Goal: Task Accomplishment & Management: Manage account settings

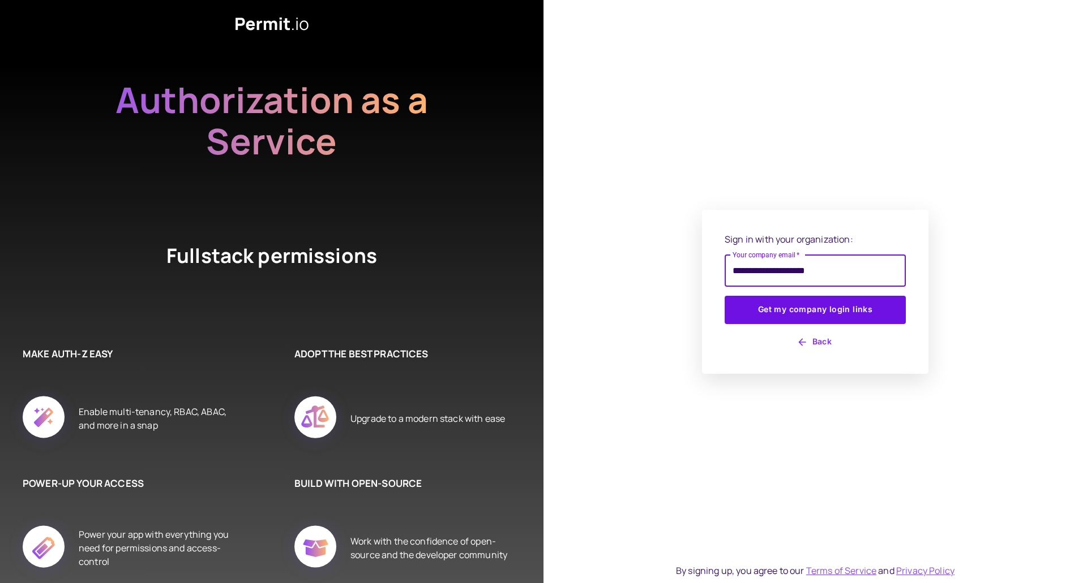
type input "**********"
click at [724, 296] on button "Get my company login links" at bounding box center [814, 310] width 181 height 28
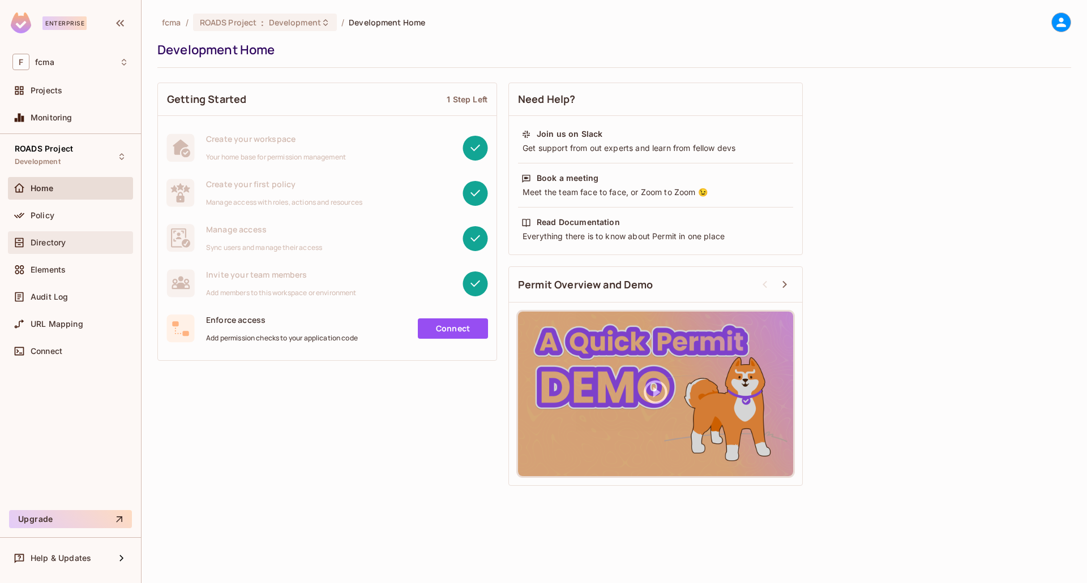
click at [34, 244] on span "Directory" at bounding box center [48, 242] width 35 height 9
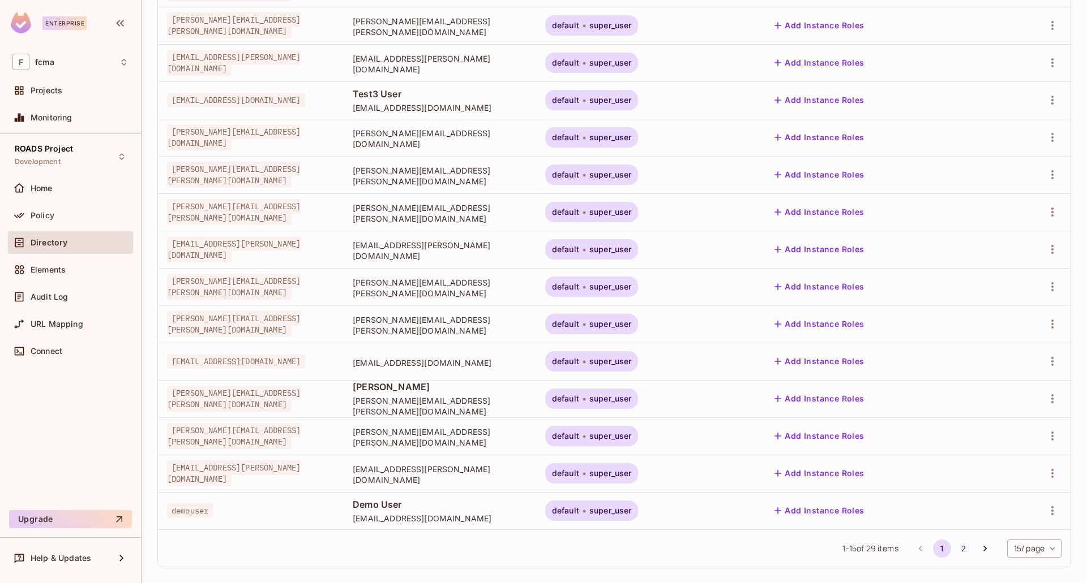
scroll to position [207, 0]
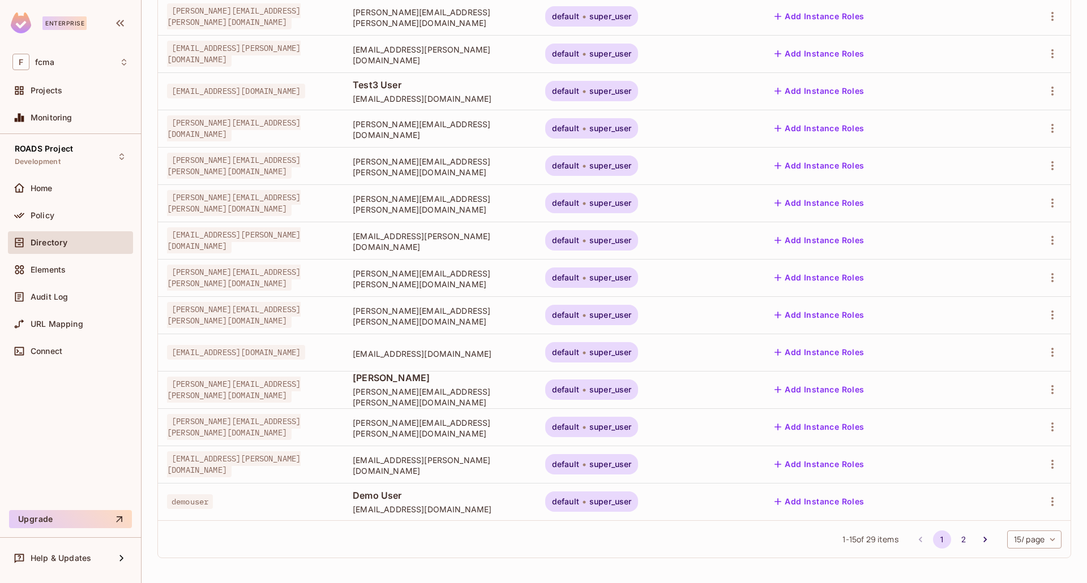
click at [1023, 544] on body "Enterprise F fcma Projects Monitoring ROADS Project Development Home Policy Dir…" at bounding box center [543, 291] width 1087 height 583
click at [1024, 560] on li "100 / page" at bounding box center [1024, 558] width 57 height 24
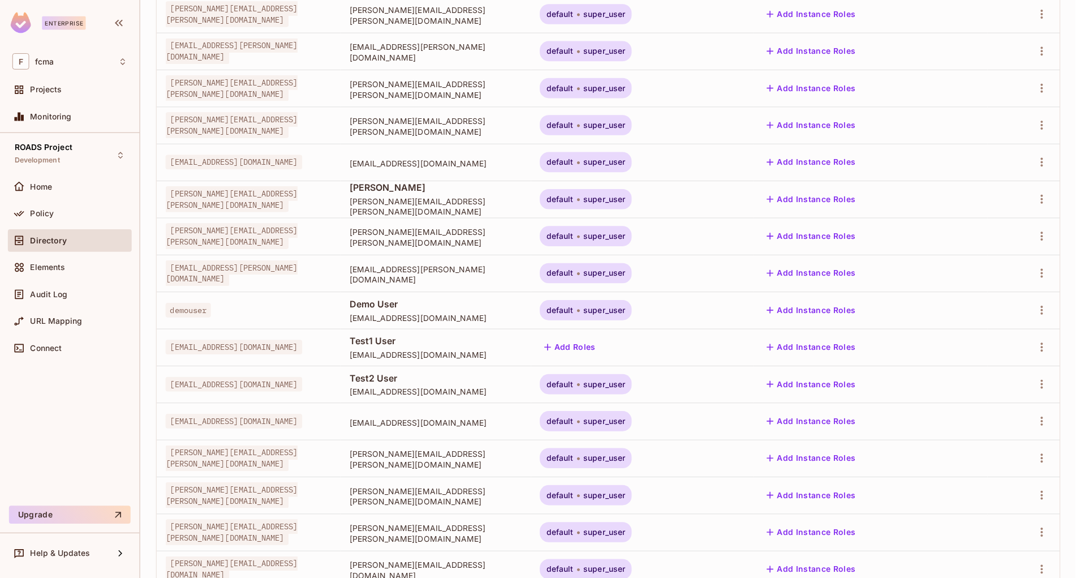
scroll to position [730, 0]
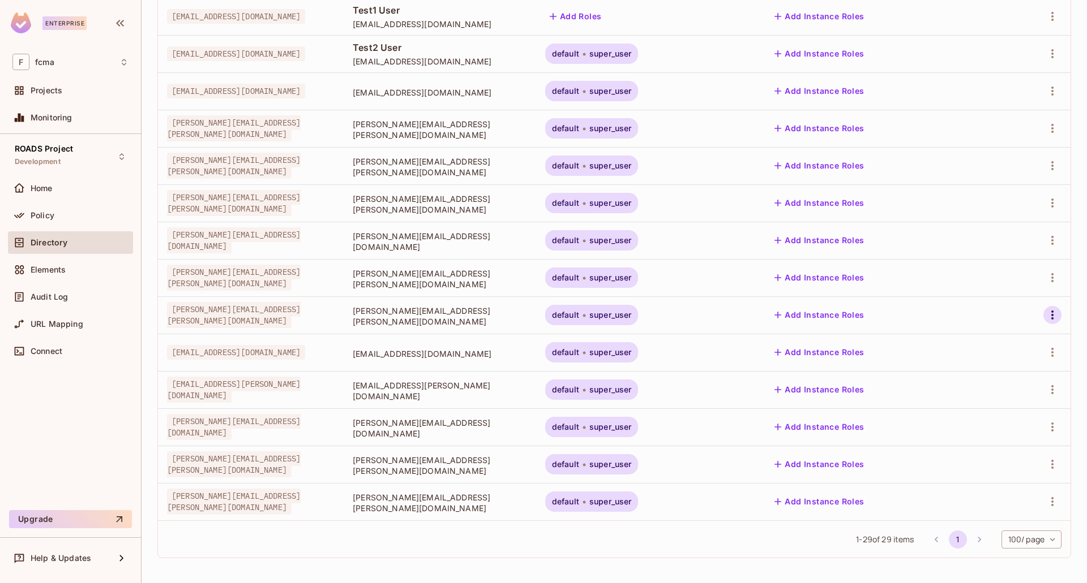
click at [1048, 316] on icon "button" at bounding box center [1052, 315] width 14 height 14
click at [1003, 391] on div "Edit Attributes" at bounding box center [999, 390] width 56 height 11
